Goal: Transaction & Acquisition: Purchase product/service

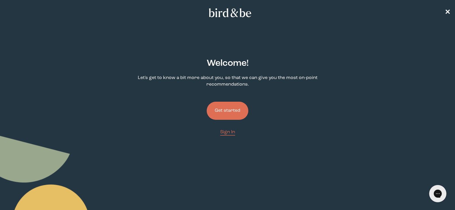
click at [237, 107] on button "Get started" at bounding box center [228, 111] width 42 height 18
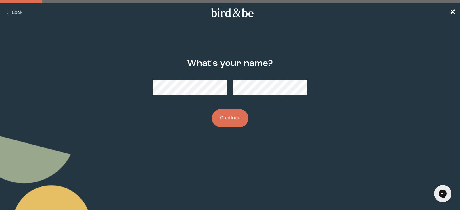
click at [18, 13] on button "Back" at bounding box center [14, 12] width 18 height 7
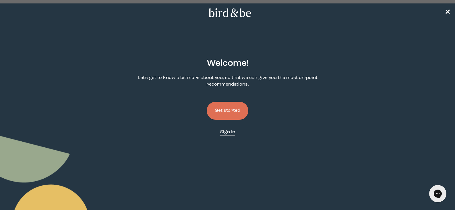
click at [232, 129] on link "Sign In" at bounding box center [227, 132] width 15 height 7
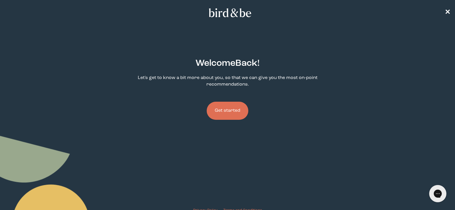
click at [243, 103] on button "Get started" at bounding box center [228, 111] width 42 height 18
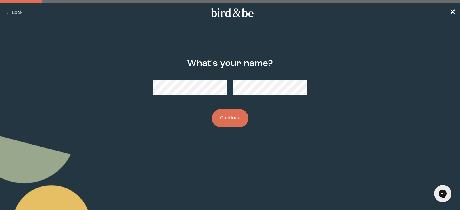
click at [230, 121] on button "Continue" at bounding box center [230, 118] width 36 height 18
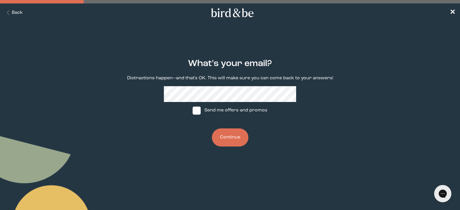
click at [224, 135] on button "Continue" at bounding box center [230, 137] width 36 height 18
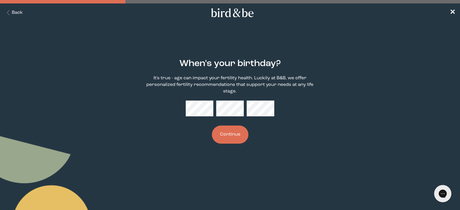
click at [224, 135] on button "Continue" at bounding box center [230, 135] width 36 height 18
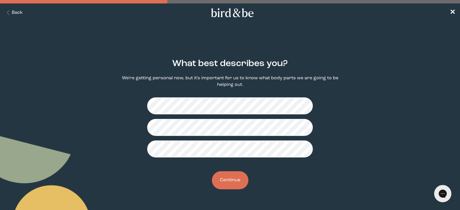
click at [246, 97] on fieldset at bounding box center [229, 127] width 165 height 69
click at [230, 179] on button "Continue" at bounding box center [230, 180] width 36 height 18
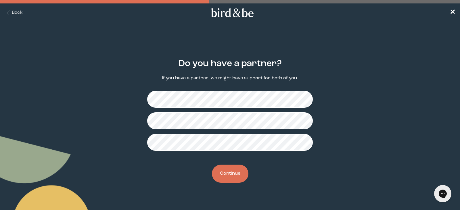
click at [232, 173] on button "Continue" at bounding box center [230, 174] width 36 height 18
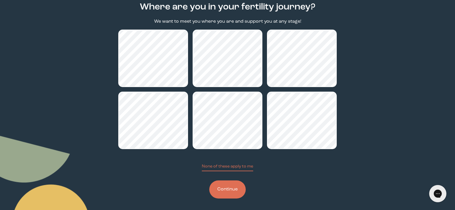
scroll to position [59, 0]
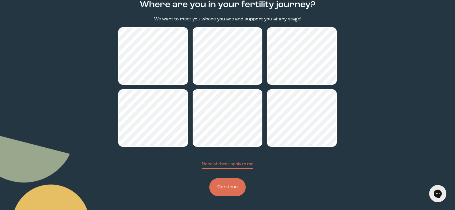
click at [242, 185] on button "Continue" at bounding box center [227, 187] width 36 height 18
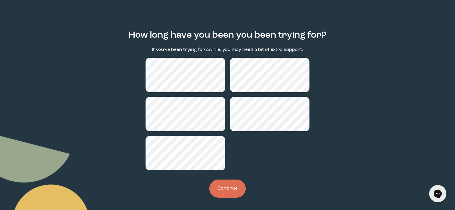
scroll to position [29, 0]
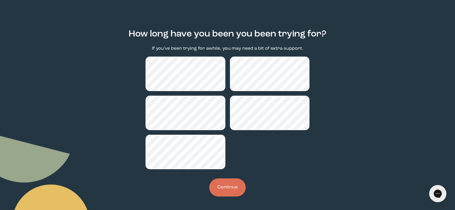
click at [227, 188] on button "Continue" at bounding box center [227, 187] width 36 height 18
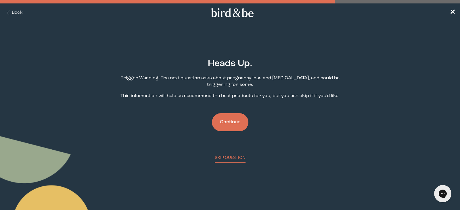
click at [235, 119] on button "Continue" at bounding box center [230, 122] width 36 height 18
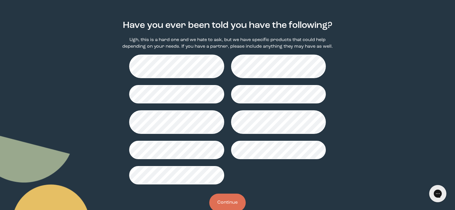
scroll to position [38, 0]
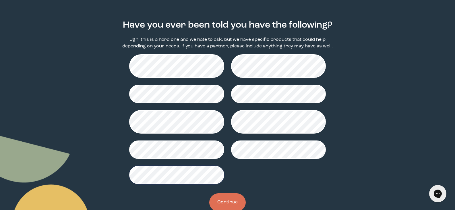
click at [231, 198] on button "Continue" at bounding box center [227, 202] width 36 height 18
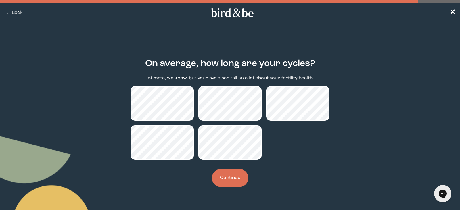
click at [226, 182] on button "Continue" at bounding box center [230, 178] width 36 height 18
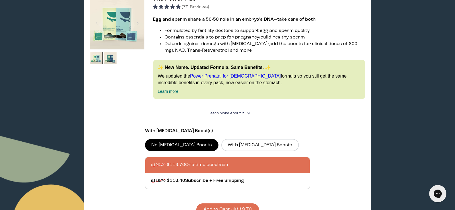
scroll to position [115, 0]
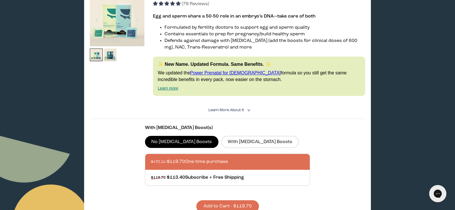
click at [242, 108] on summary "Learn More About it <" at bounding box center [228, 109] width 38 height 5
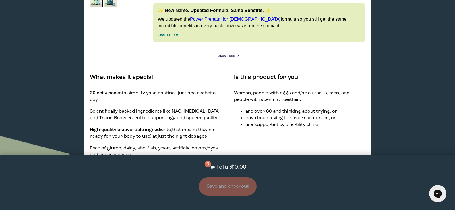
scroll to position [245, 0]
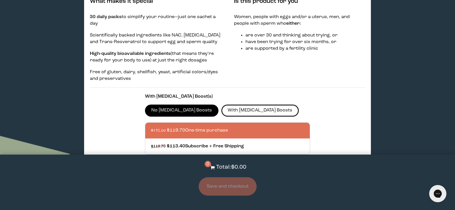
click at [244, 108] on label "With [MEDICAL_DATA] Boosts" at bounding box center [261, 111] width 78 height 12
click at [0, 0] on input "With [MEDICAL_DATA] Boosts" at bounding box center [0, 0] width 0 height 0
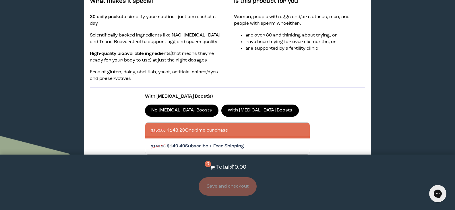
click at [286, 142] on div at bounding box center [233, 146] width 165 height 16
click at [151, 143] on input "$148.20 $140.40 Subscribe + Free Shipping" at bounding box center [151, 143] width 0 height 0
radio input "true"
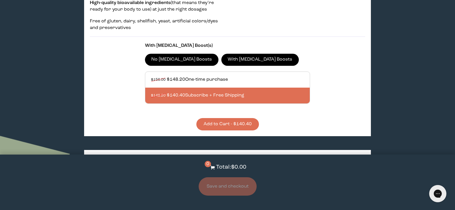
scroll to position [299, 0]
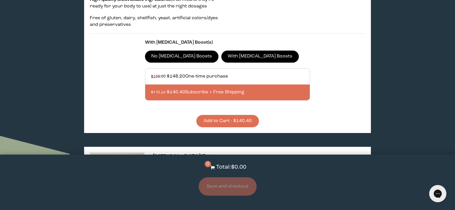
click at [232, 118] on button "Add to Cart - $140.40" at bounding box center [228, 121] width 63 height 12
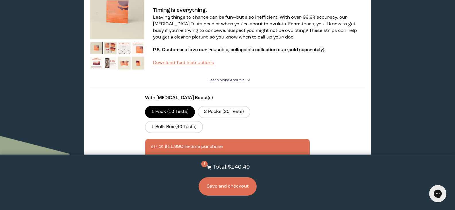
scroll to position [477, 0]
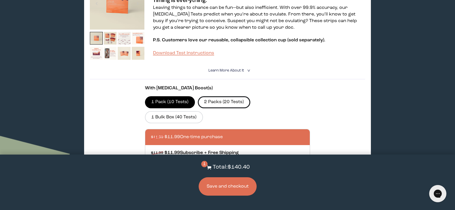
click at [242, 97] on label "2 Packs (20 Tests)" at bounding box center [224, 102] width 53 height 12
click at [0, 0] on input "2 Packs (20 Tests)" at bounding box center [0, 0] width 0 height 0
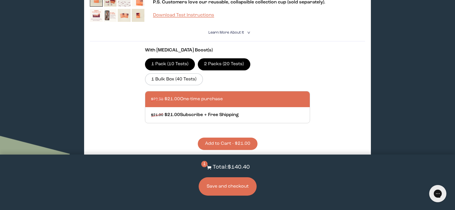
scroll to position [521, 0]
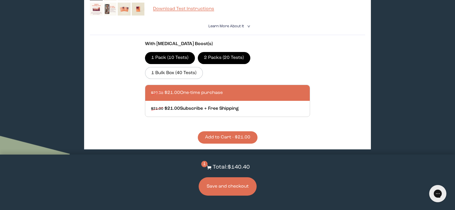
click at [253, 131] on button "Add to Cart - $21.00" at bounding box center [228, 137] width 60 height 12
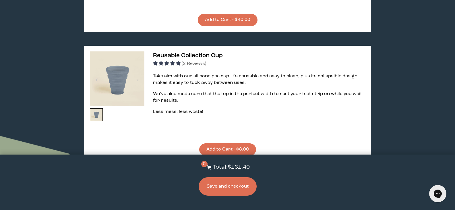
scroll to position [1057, 0]
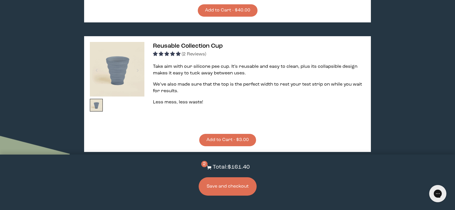
click at [246, 134] on button "Add to Cart - $3.00" at bounding box center [227, 140] width 57 height 12
click at [237, 190] on button "Save and checkout" at bounding box center [228, 186] width 58 height 18
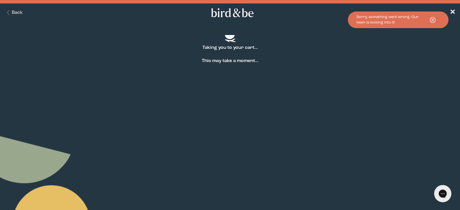
click at [433, 21] on icon at bounding box center [432, 20] width 14 height 8
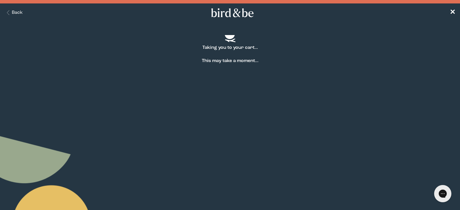
click at [17, 11] on button "Back" at bounding box center [14, 12] width 18 height 7
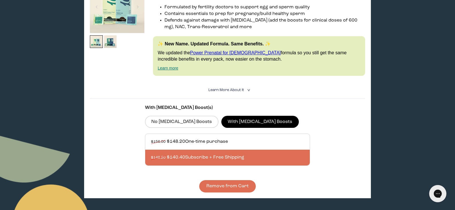
scroll to position [284, 0]
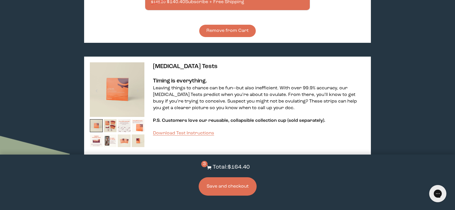
click at [248, 181] on button "Save and checkout" at bounding box center [228, 186] width 58 height 18
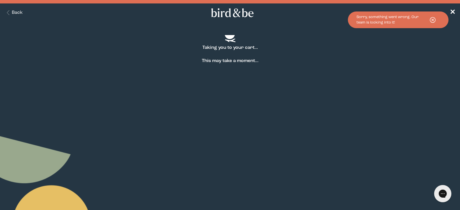
click at [432, 17] on use at bounding box center [432, 19] width 5 height 5
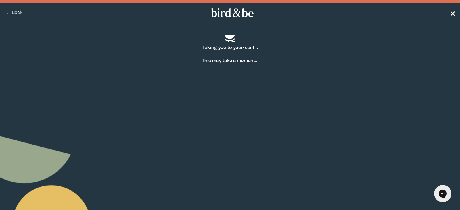
click at [450, 11] on span "✕" at bounding box center [452, 12] width 6 height 7
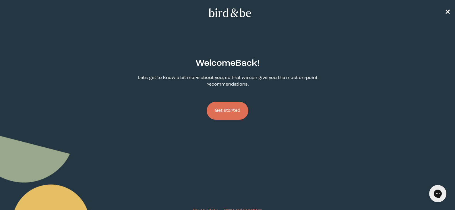
click at [239, 109] on button "Get started" at bounding box center [228, 111] width 42 height 18
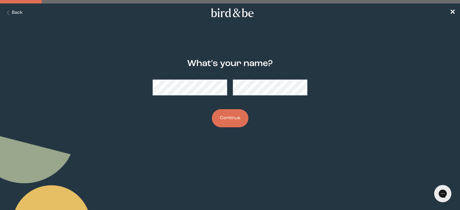
click at [234, 118] on button "Continue" at bounding box center [230, 118] width 36 height 18
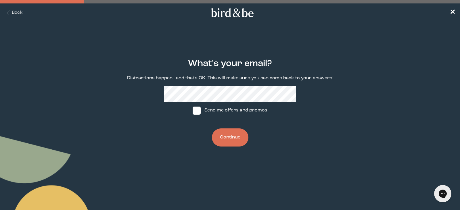
click at [236, 137] on button "Continue" at bounding box center [230, 137] width 36 height 18
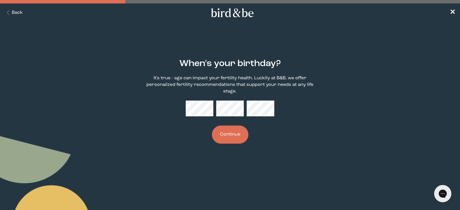
click at [233, 135] on button "Continue" at bounding box center [230, 135] width 36 height 18
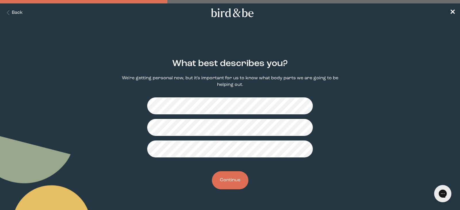
click at [233, 178] on button "Continue" at bounding box center [230, 180] width 36 height 18
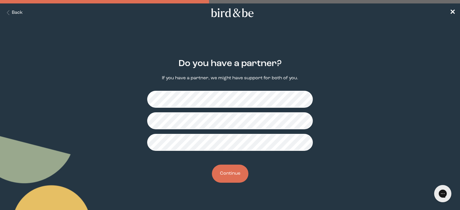
click at [237, 174] on button "Continue" at bounding box center [230, 174] width 36 height 18
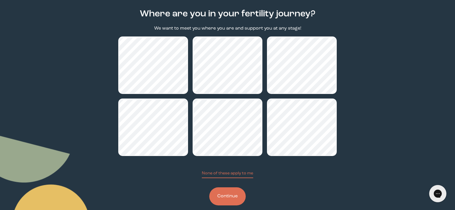
scroll to position [50, 0]
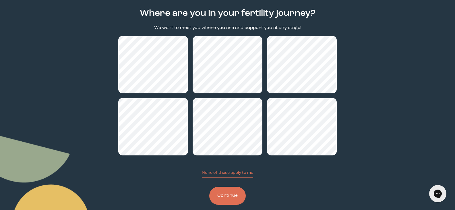
click at [239, 194] on button "Continue" at bounding box center [227, 196] width 36 height 18
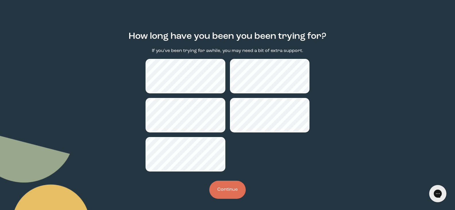
scroll to position [30, 0]
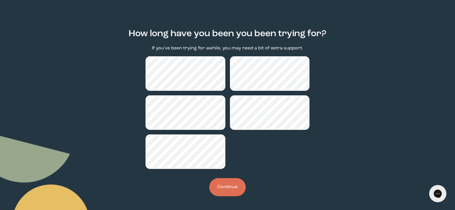
click at [230, 182] on button "Continue" at bounding box center [227, 187] width 36 height 18
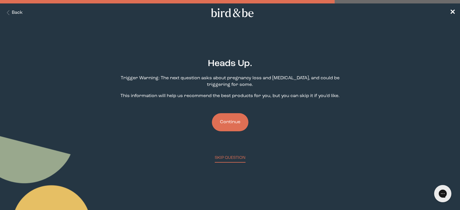
click at [241, 121] on button "Continue" at bounding box center [230, 122] width 36 height 18
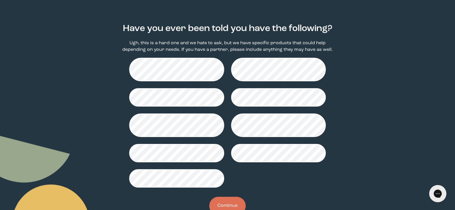
scroll to position [45, 0]
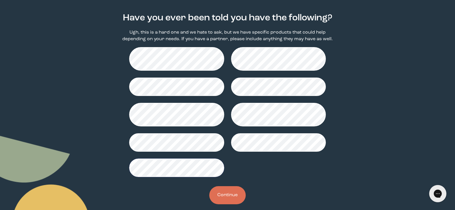
click at [232, 192] on button "Continue" at bounding box center [227, 195] width 36 height 18
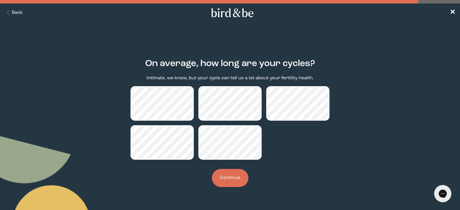
click at [241, 174] on button "Continue" at bounding box center [230, 178] width 36 height 18
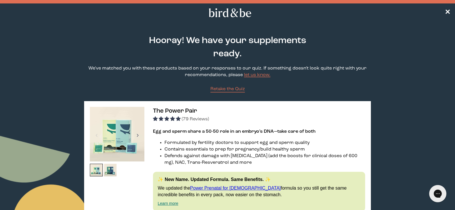
click at [135, 129] on div at bounding box center [138, 135] width 8 height 13
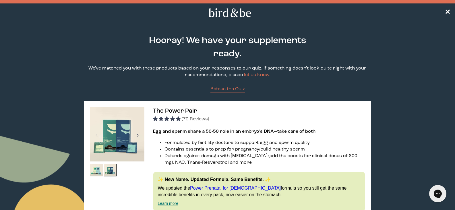
click at [135, 129] on div at bounding box center [138, 135] width 8 height 13
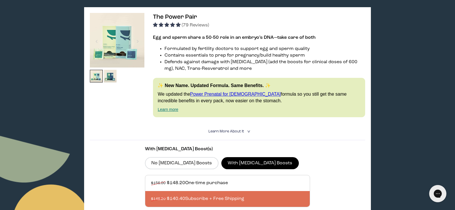
scroll to position [100, 0]
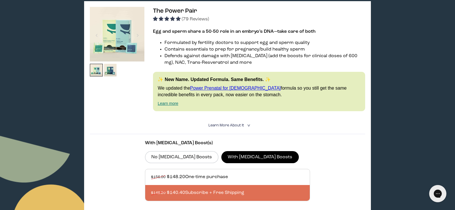
click at [241, 124] on span "Learn More About it" at bounding box center [227, 126] width 36 height 4
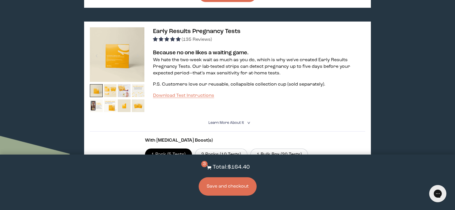
scroll to position [672, 0]
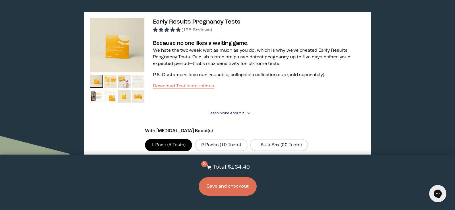
click at [256, 185] on button "Save and checkout" at bounding box center [228, 186] width 58 height 18
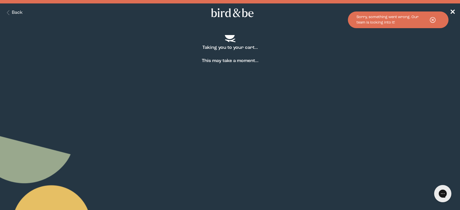
click at [432, 16] on icon at bounding box center [432, 20] width 14 height 8
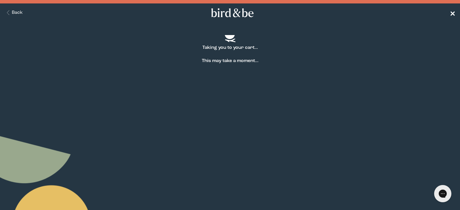
click at [452, 8] on nav "Back ✕" at bounding box center [230, 12] width 460 height 18
click at [451, 15] on span "✕" at bounding box center [452, 12] width 6 height 7
